Goal: Task Accomplishment & Management: Manage account settings

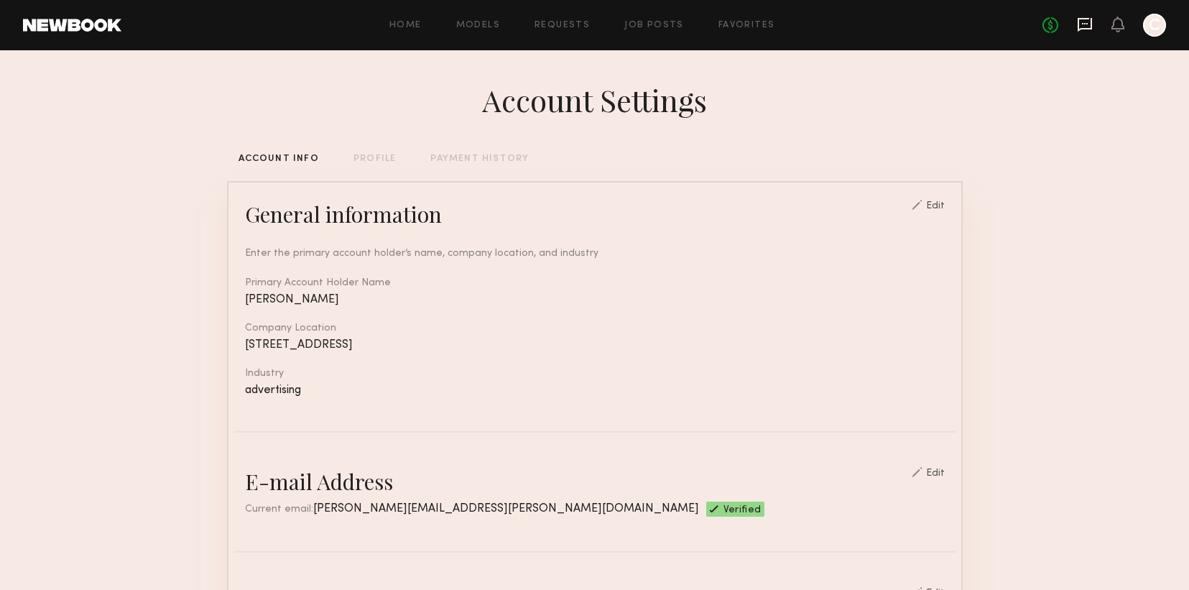
click at [1086, 27] on icon at bounding box center [1085, 25] width 16 height 16
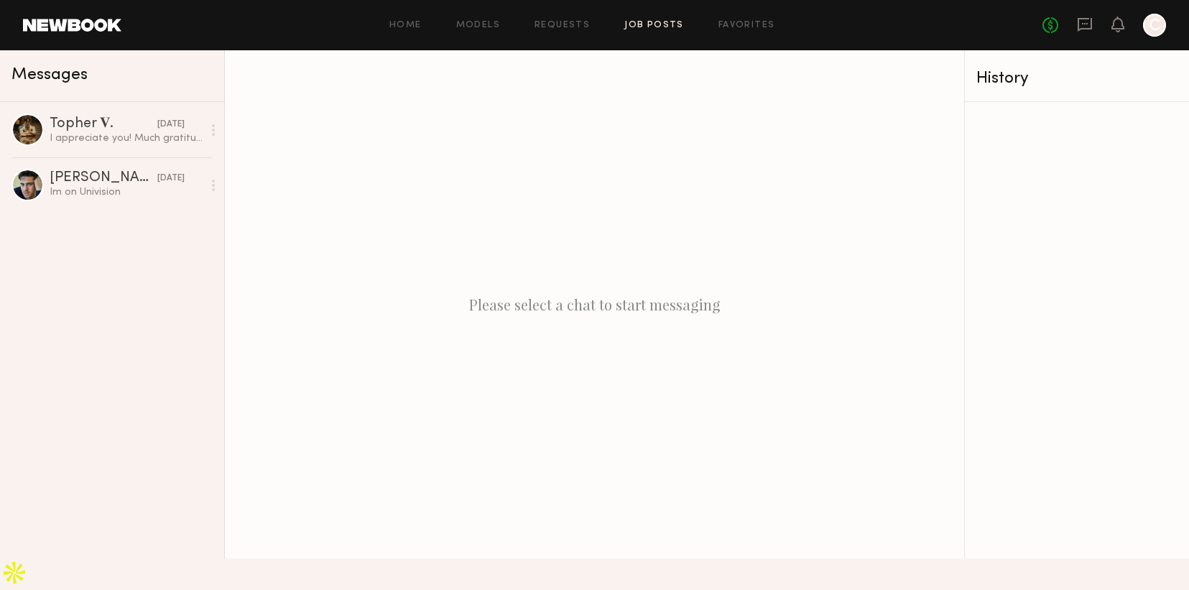
click at [664, 21] on link "Job Posts" at bounding box center [655, 25] width 60 height 9
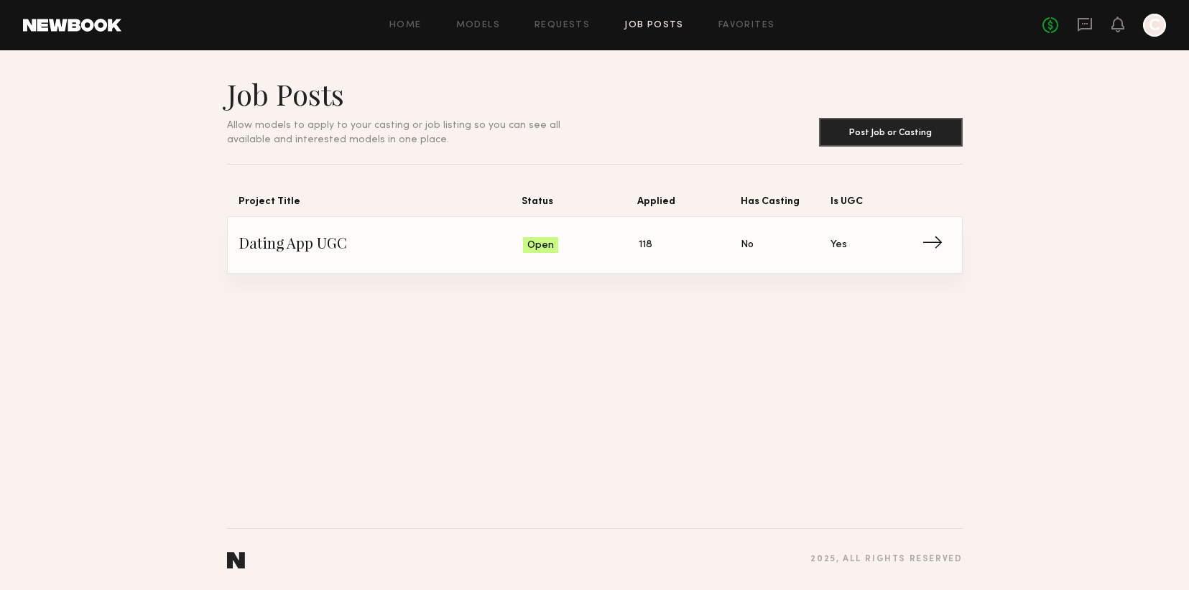
click at [699, 247] on span "Applied: 118" at bounding box center [690, 245] width 103 height 22
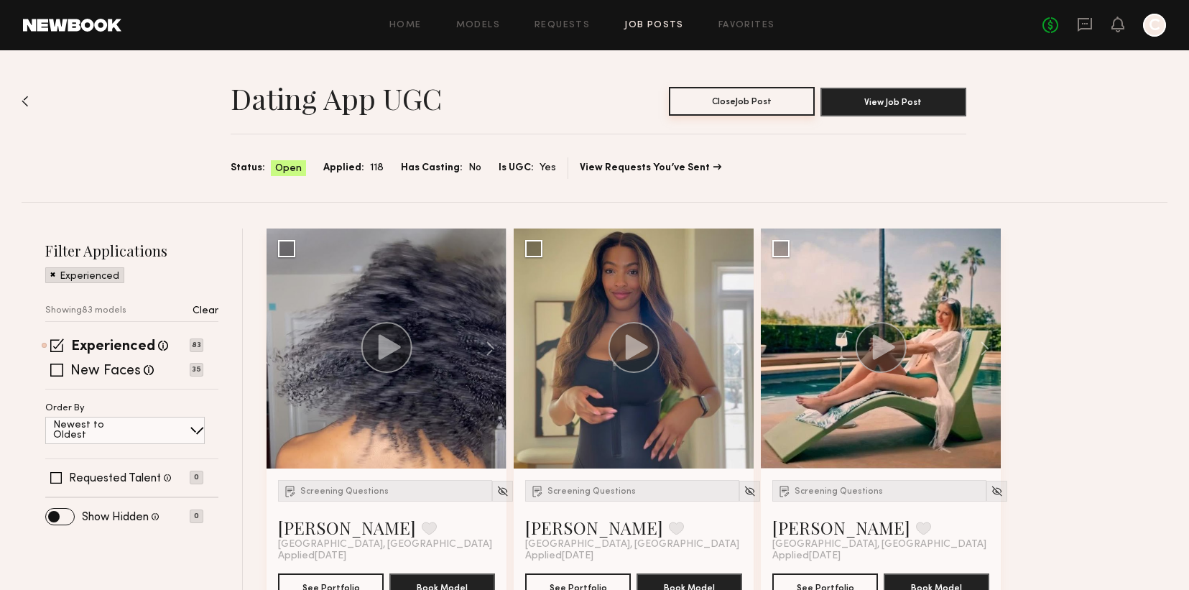
click at [782, 103] on button "Close Job Post" at bounding box center [742, 101] width 146 height 29
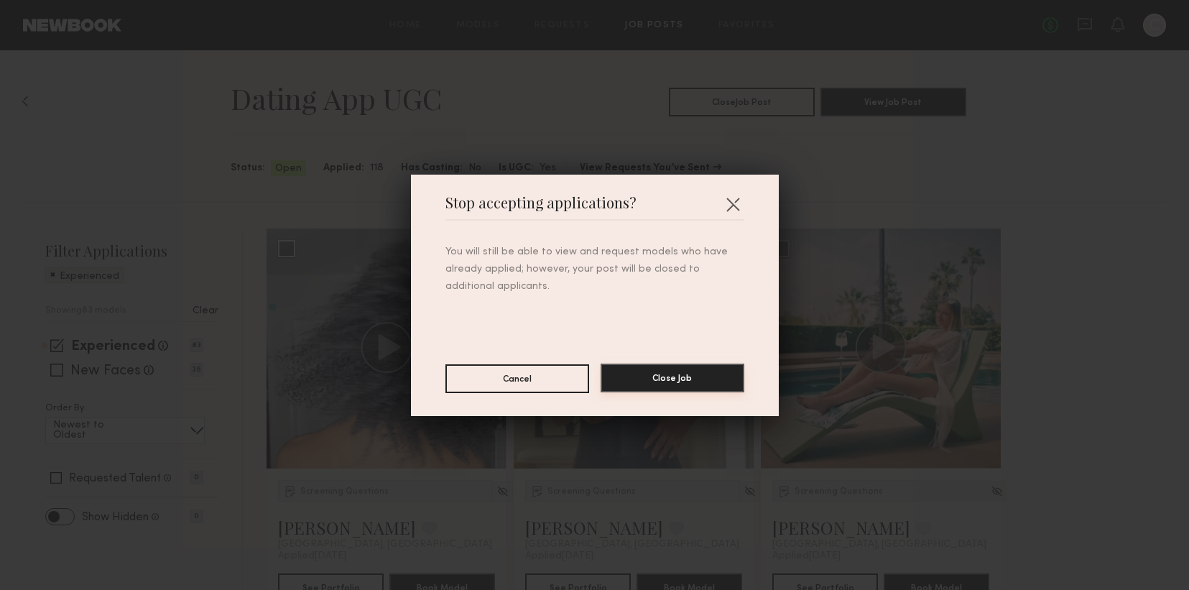
click at [704, 380] on button "Close Job" at bounding box center [673, 378] width 144 height 29
